Goal: Find specific page/section: Find specific page/section

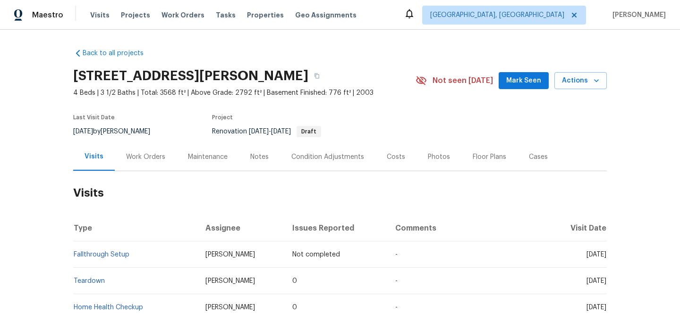
scroll to position [75, 0]
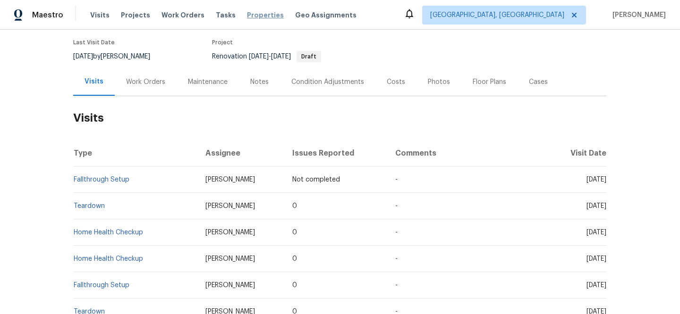
click at [259, 16] on span "Properties" at bounding box center [265, 14] width 37 height 9
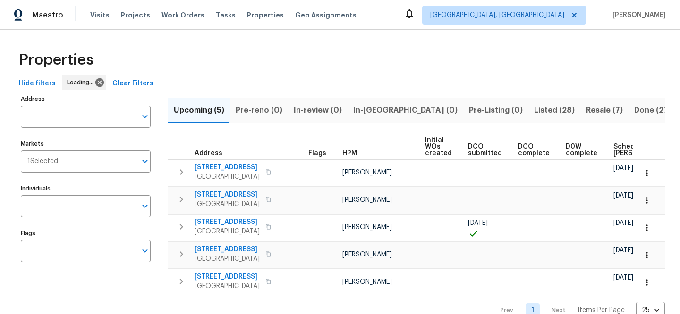
click at [137, 84] on span "Clear Filters" at bounding box center [132, 84] width 41 height 12
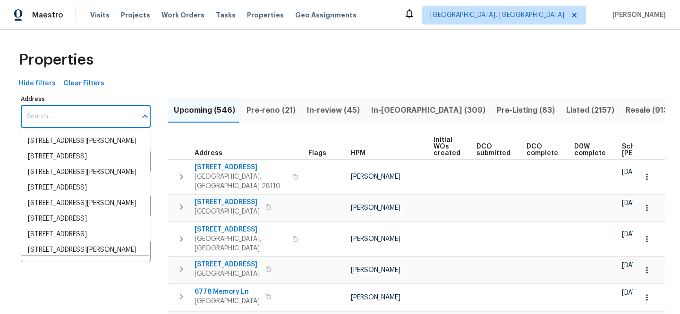
click at [87, 118] on input "Address" at bounding box center [79, 117] width 116 height 22
paste input "[STREET_ADDRESS]"
type input "[STREET_ADDRESS]"
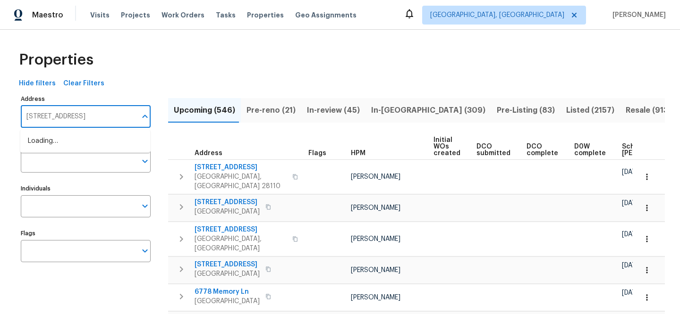
scroll to position [0, 32]
click at [87, 144] on li "[STREET_ADDRESS]" at bounding box center [85, 142] width 130 height 16
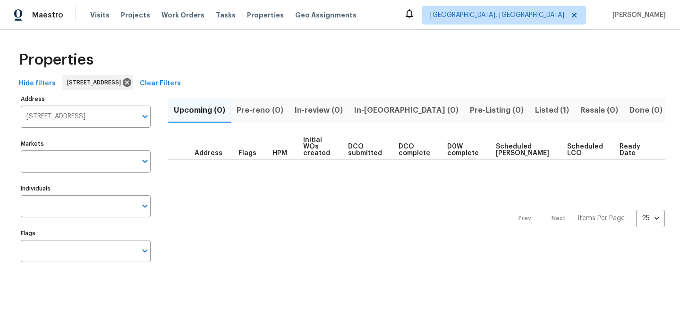
click at [535, 112] on span "Listed (1)" at bounding box center [552, 110] width 34 height 13
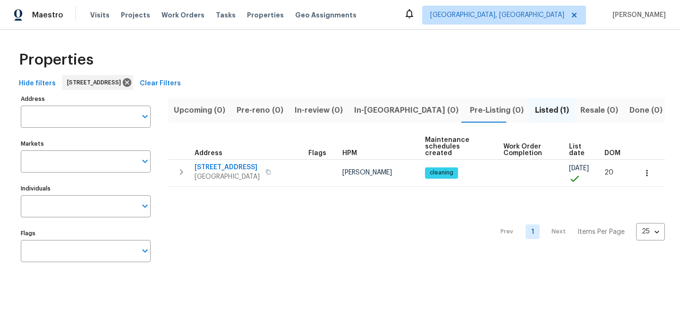
type input "[STREET_ADDRESS]"
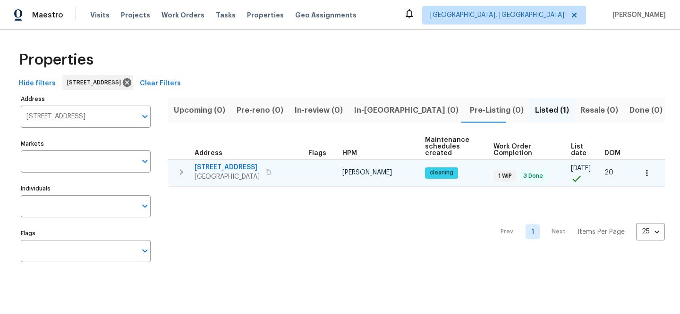
click at [236, 165] on span "[STREET_ADDRESS]" at bounding box center [226, 167] width 65 height 9
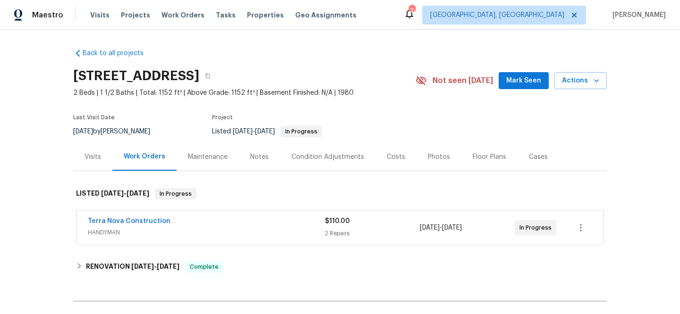
click at [149, 225] on span "Terra Nova Construction" at bounding box center [129, 221] width 83 height 9
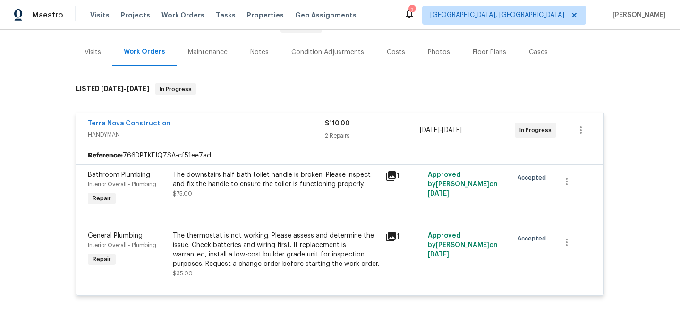
scroll to position [9, 0]
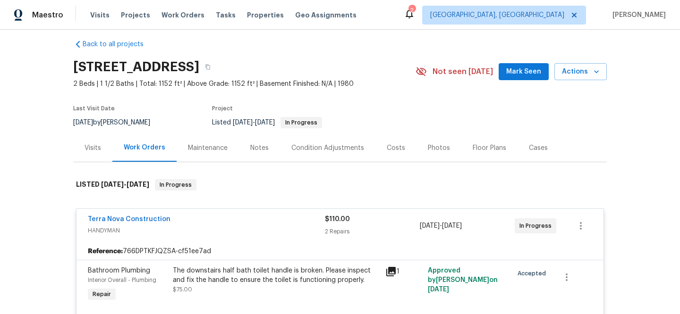
click at [96, 143] on div "Visits" at bounding box center [92, 147] width 17 height 9
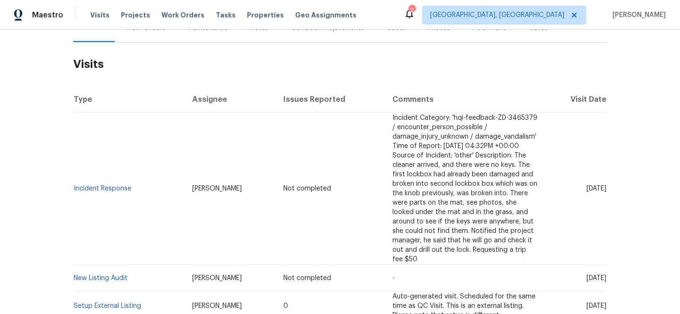
scroll to position [207, 0]
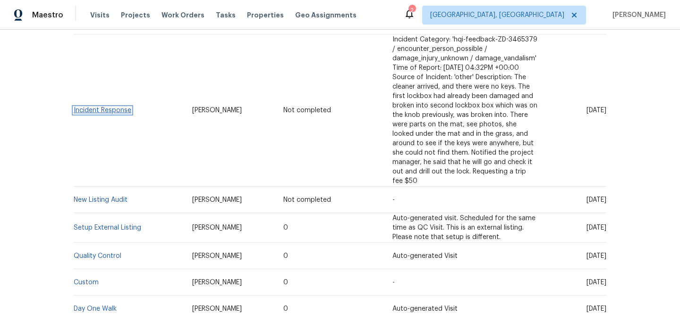
click at [121, 110] on link "Incident Response" at bounding box center [103, 110] width 58 height 7
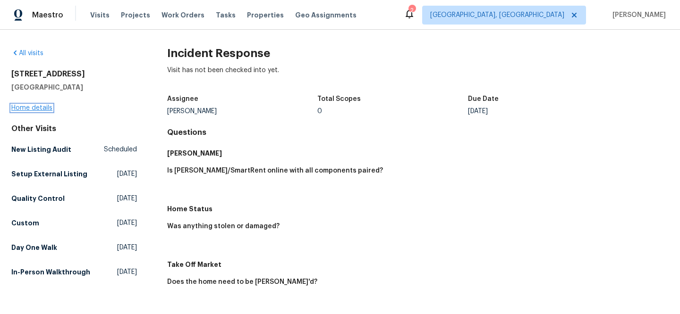
click at [24, 109] on link "Home details" at bounding box center [31, 108] width 41 height 7
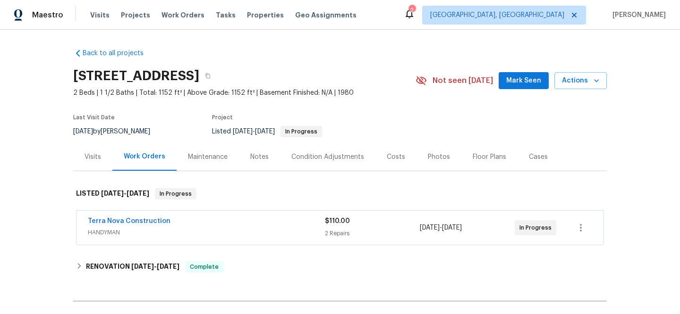
click at [85, 160] on div "Visits" at bounding box center [92, 156] width 17 height 9
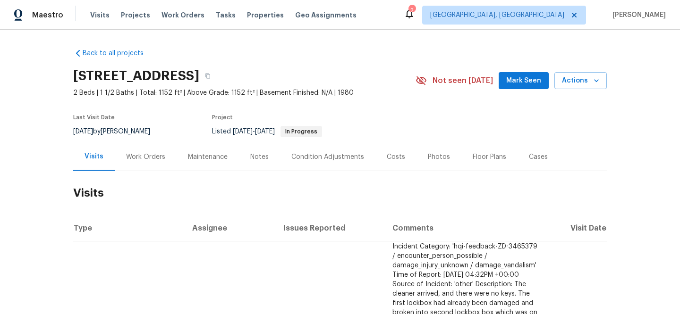
click at [249, 9] on div "Visits Projects Work Orders Tasks Properties Geo Assignments" at bounding box center [229, 15] width 278 height 19
click at [249, 14] on span "Properties" at bounding box center [265, 14] width 37 height 9
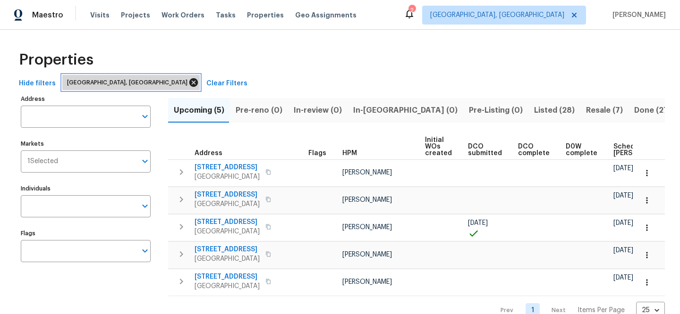
click at [188, 81] on icon at bounding box center [193, 82] width 10 height 10
